Goal: Task Accomplishment & Management: Use online tool/utility

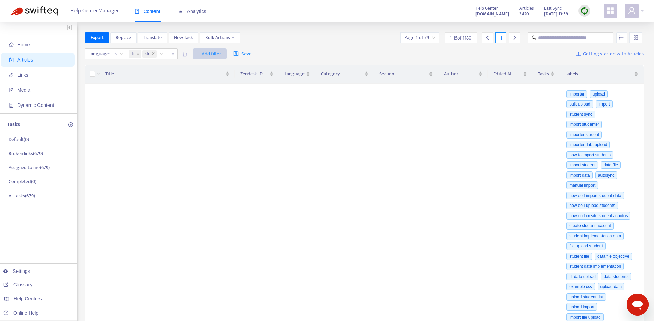
click at [205, 53] on span "+ Add filter" at bounding box center [210, 54] width 24 height 8
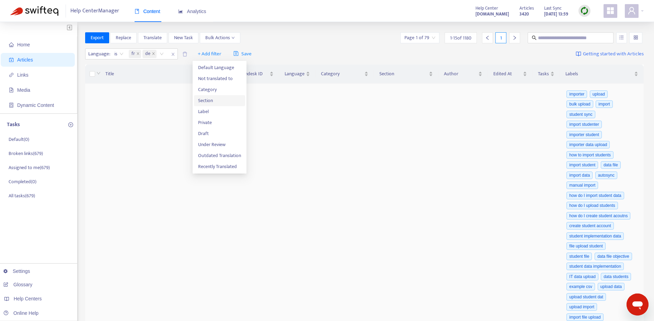
click at [222, 106] on li "Label" at bounding box center [219, 111] width 51 height 11
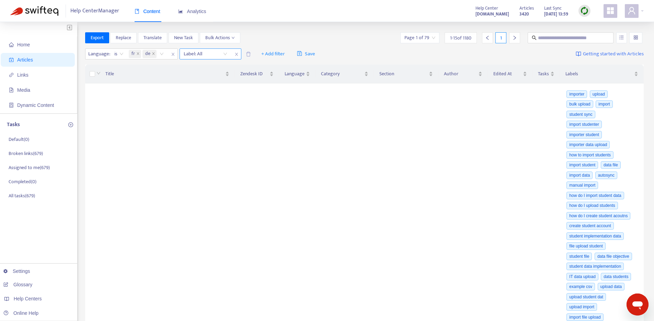
click at [204, 55] on div at bounding box center [202, 54] width 42 height 8
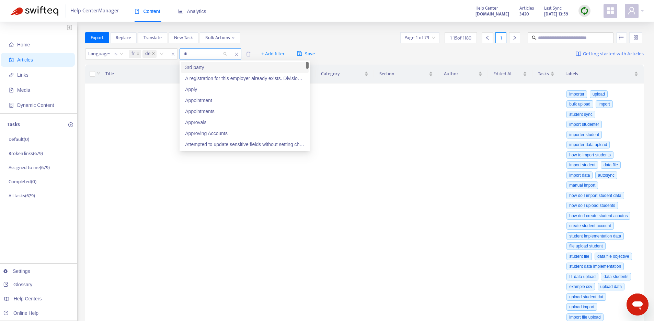
type input "**"
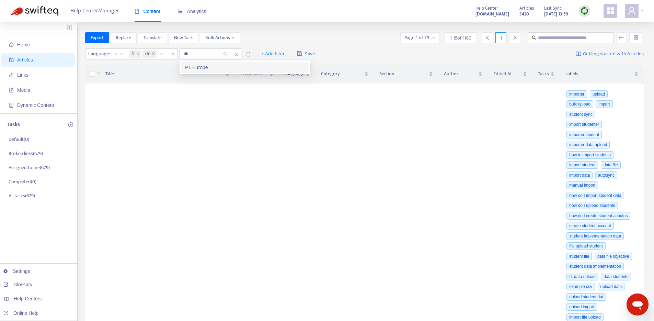
click at [206, 62] on div "P1 Europe" at bounding box center [245, 67] width 128 height 11
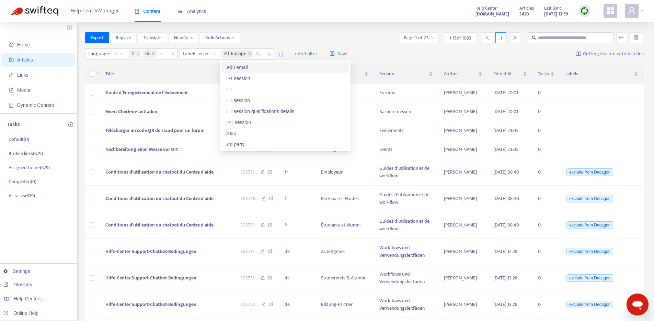
click at [259, 38] on div "Export Replace Translate New Task Bulk Actions Page 1 of 73 1 - 15 of 1093 1" at bounding box center [364, 37] width 559 height 11
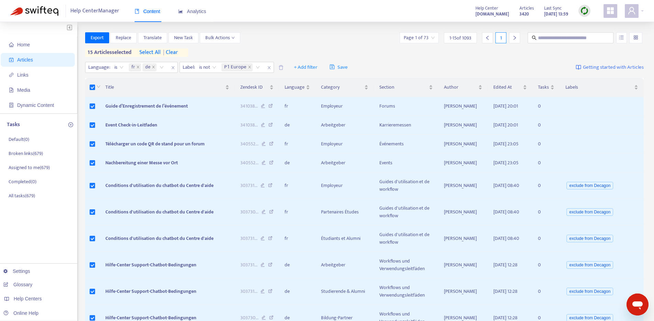
click at [149, 53] on span "select all" at bounding box center [149, 52] width 21 height 8
click at [209, 64] on span "is not" at bounding box center [207, 67] width 17 height 10
click at [211, 81] on div "is" at bounding box center [260, 81] width 119 height 8
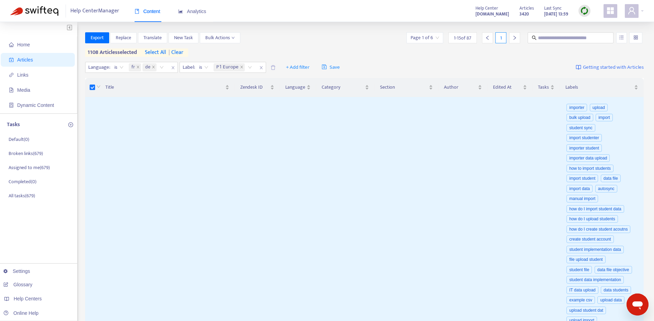
click at [182, 54] on span "| clear" at bounding box center [174, 52] width 17 height 8
click at [150, 52] on span "select all" at bounding box center [149, 52] width 21 height 8
click at [201, 69] on span "is" at bounding box center [203, 67] width 9 height 10
click at [205, 88] on div "is not" at bounding box center [260, 92] width 119 height 8
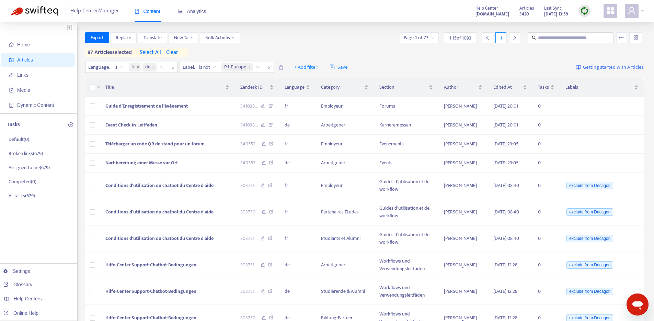
click at [178, 53] on span "| clear" at bounding box center [169, 52] width 17 height 8
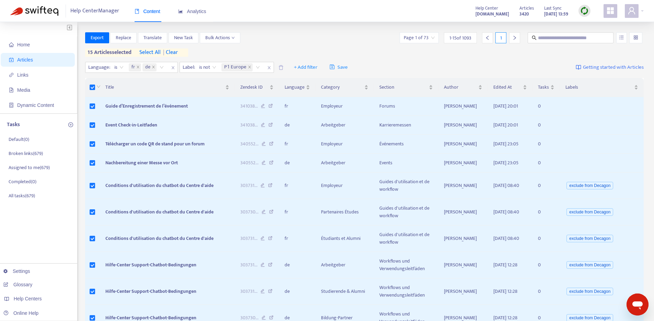
click at [152, 53] on span "select all" at bounding box center [149, 52] width 21 height 8
click at [222, 42] on button "Bulk Actions" at bounding box center [220, 37] width 40 height 11
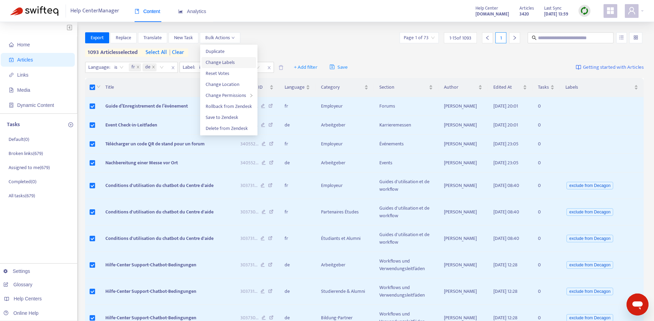
click at [231, 59] on span "Change Labels" at bounding box center [220, 62] width 29 height 8
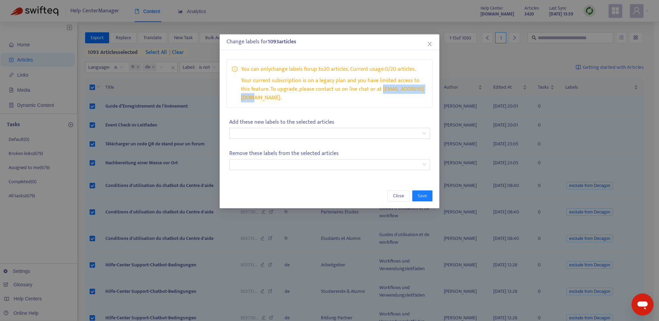
drag, startPoint x: 418, startPoint y: 89, endPoint x: 368, endPoint y: 89, distance: 50.1
click at [368, 89] on p "Your current subscription is on a legacy plan and you have limited access to th…" at bounding box center [334, 89] width 186 height 26
copy p "support@swifteq.com"
click at [429, 45] on icon "close" at bounding box center [429, 43] width 5 height 5
